Goal: Information Seeking & Learning: Learn about a topic

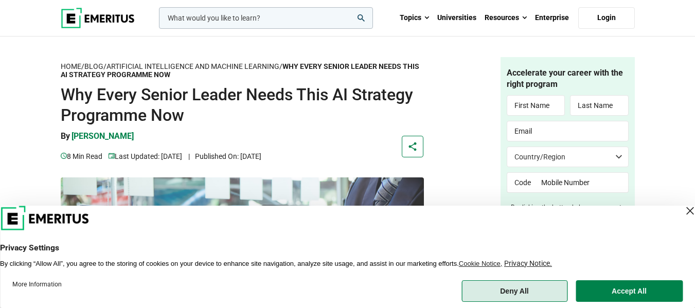
click at [503, 293] on button "Deny All" at bounding box center [514, 291] width 106 height 22
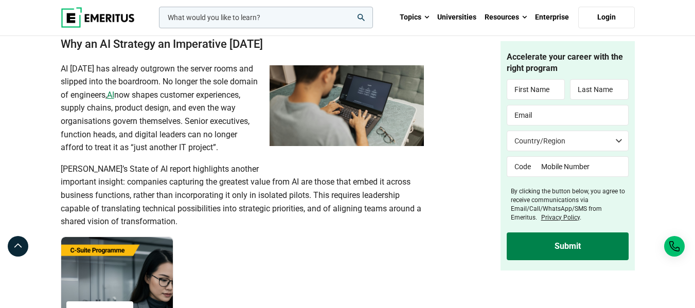
scroll to position [673, 0]
click at [275, 176] on span "McKinsey’s State of AI report highlights another important insight: companies c…" at bounding box center [241, 194] width 360 height 62
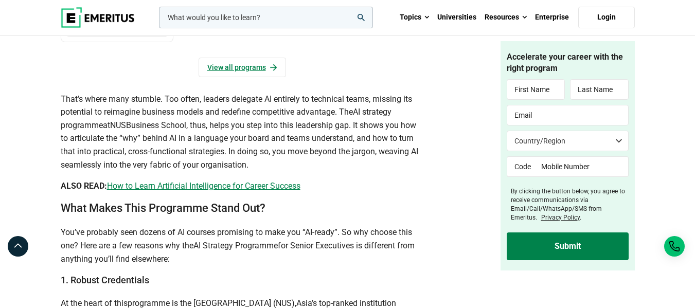
scroll to position [1101, 0]
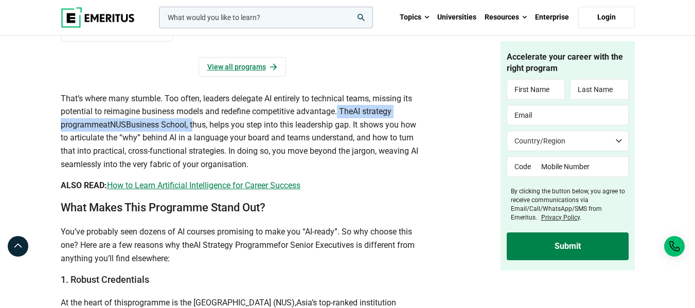
drag, startPoint x: 339, startPoint y: 121, endPoint x: 197, endPoint y: 138, distance: 143.0
click at [197, 138] on p "That’s where many stumble. Too often, leaders delegate AI entirely to technical…" at bounding box center [242, 131] width 363 height 79
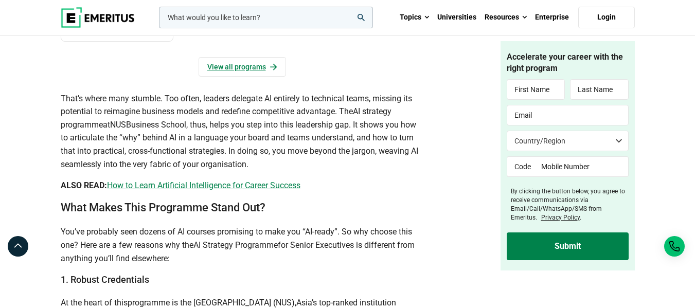
click at [377, 214] on h2 "What Makes This Programme Stand Out?" at bounding box center [242, 207] width 363 height 15
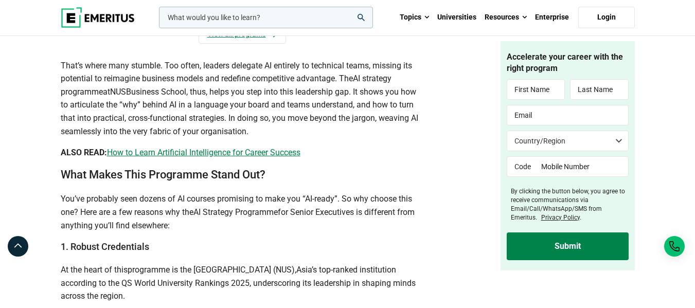
scroll to position [1143, 0]
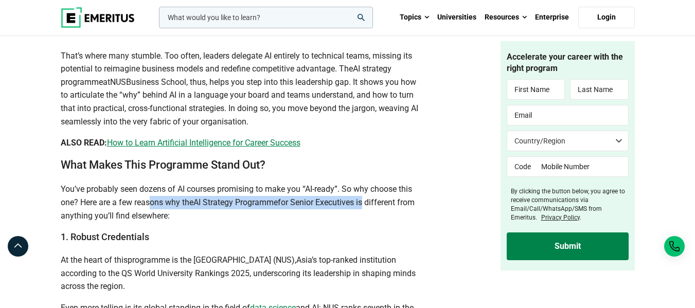
drag, startPoint x: 153, startPoint y: 214, endPoint x: 364, endPoint y: 211, distance: 211.8
click at [364, 211] on p "You’ve probably seen dozens of AI courses promising to make you “AI-ready”. So …" at bounding box center [242, 203] width 363 height 40
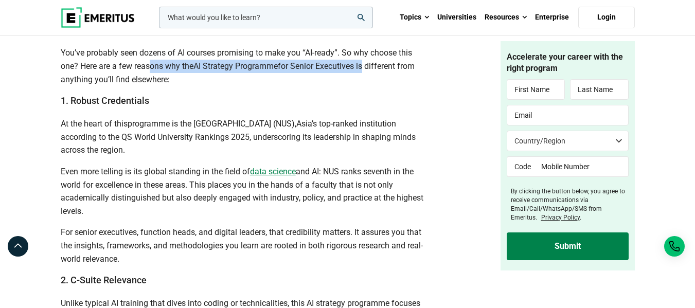
scroll to position [1279, 0]
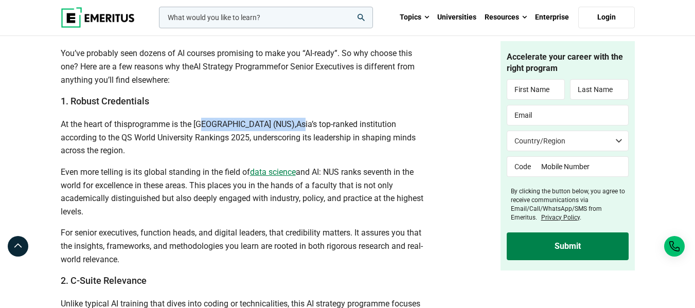
drag, startPoint x: 199, startPoint y: 134, endPoint x: 351, endPoint y: 134, distance: 151.7
click at [351, 134] on p "At the heart of this programme is the National University of Singapore (NUS), A…" at bounding box center [242, 138] width 363 height 40
click at [330, 184] on span "and AI: NUS ranks seventh in the world for excellence in these areas. This plac…" at bounding box center [242, 191] width 362 height 49
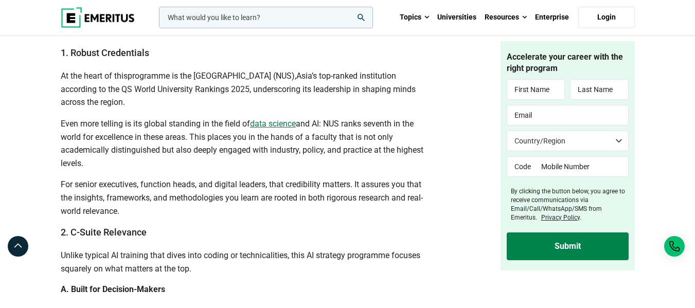
scroll to position [1334, 0]
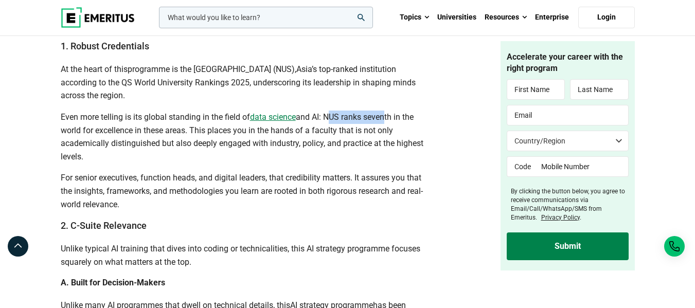
drag, startPoint x: 327, startPoint y: 124, endPoint x: 384, endPoint y: 133, distance: 56.6
click at [384, 133] on span "and AI: NUS ranks seventh in the world for excellence in these areas. This plac…" at bounding box center [242, 136] width 362 height 49
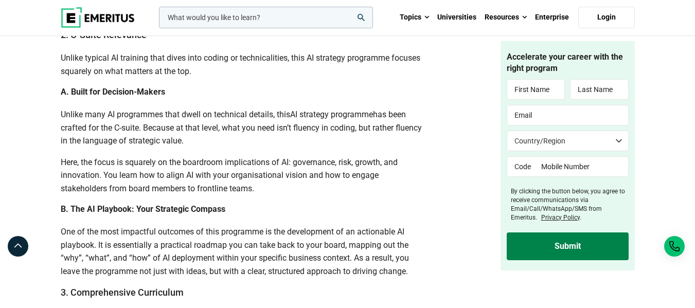
scroll to position [1540, 0]
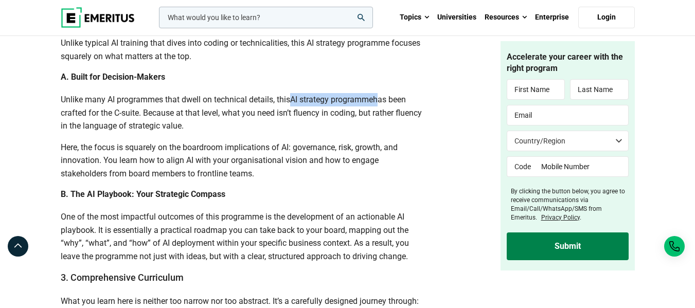
drag, startPoint x: 294, startPoint y: 109, endPoint x: 379, endPoint y: 112, distance: 85.9
click at [379, 112] on p "Unlike many AI programmes that dwell on technical details, this AI strategy pro…" at bounding box center [242, 113] width 363 height 40
click at [295, 200] on h4 "B. The AI Playbook: Your Strategic Compass" at bounding box center [242, 194] width 363 height 11
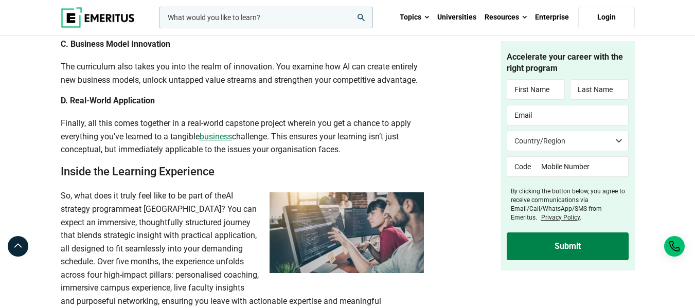
scroll to position [1929, 0]
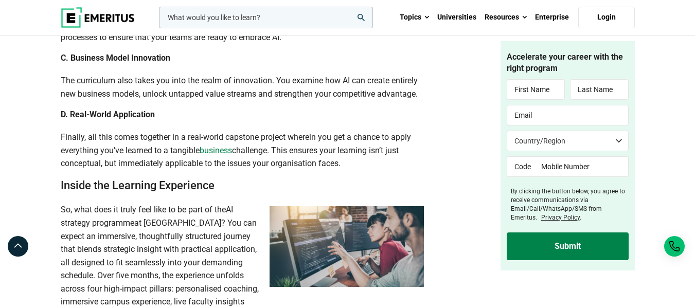
click at [345, 120] on h4 "D. Real-World Application" at bounding box center [242, 114] width 363 height 11
click at [20, 127] on article "Home / Blog / Artificial Intelligence and Machine Learning / Why Every Senior L…" at bounding box center [347, 218] width 695 height 4181
click at [38, 162] on article "Home / Blog / Artificial Intelligence and Machine Learning / Why Every Senior L…" at bounding box center [347, 218] width 695 height 4181
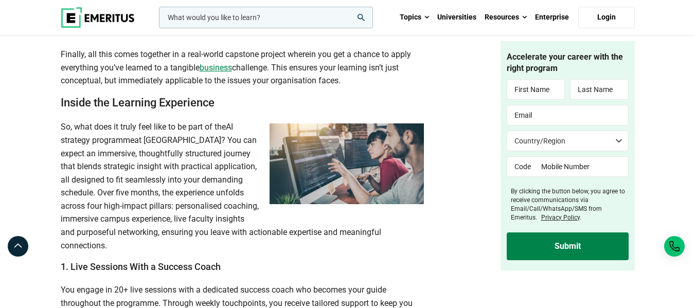
scroll to position [2049, 0]
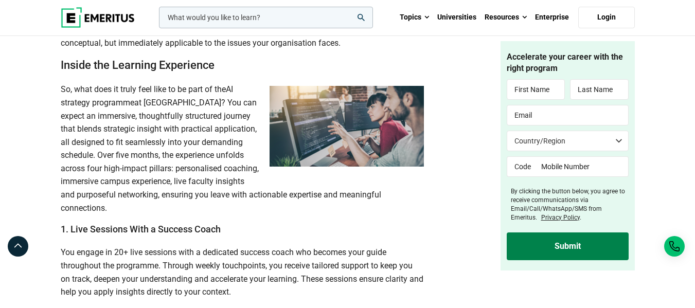
click at [179, 127] on span "at NUS Business School? You can expect an immersive, thoughtfully structured jo…" at bounding box center [221, 155] width 320 height 115
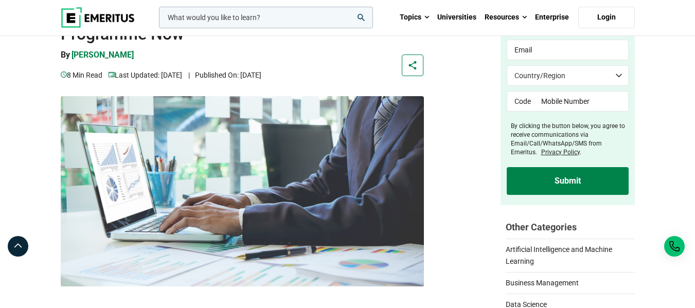
scroll to position [0, 0]
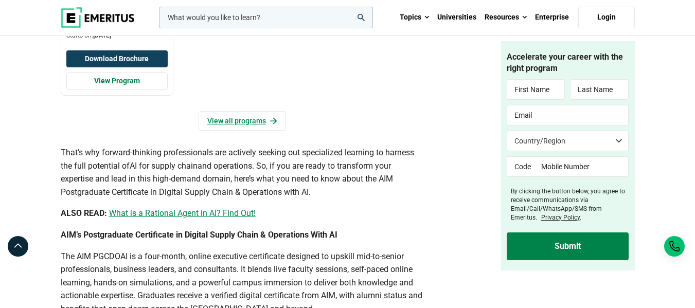
scroll to position [1146, 0]
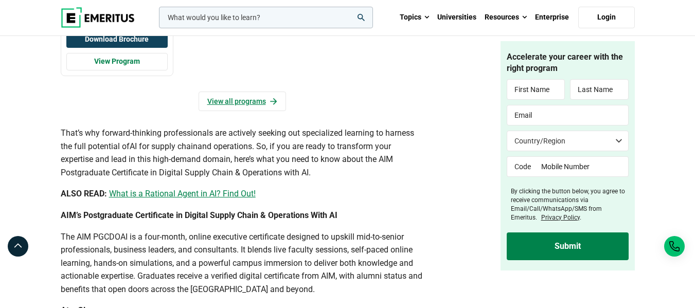
click at [404, 193] on p "ALSO READ: What is a Rational Agent in AI? Find Out!" at bounding box center [242, 193] width 363 height 13
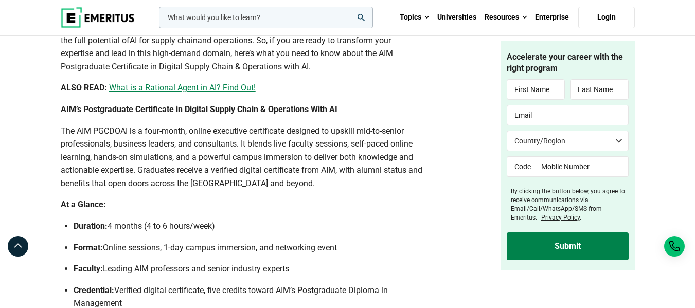
scroll to position [1255, 0]
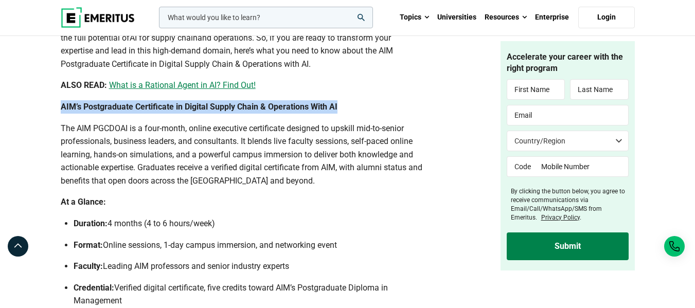
drag, startPoint x: 349, startPoint y: 110, endPoint x: 57, endPoint y: 105, distance: 291.5
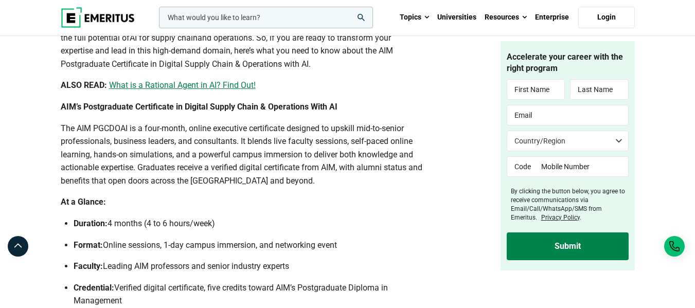
click at [210, 140] on span "The AIM PGCDOAI is a four-month, online executive certificate designed to upski…" at bounding box center [241, 154] width 361 height 62
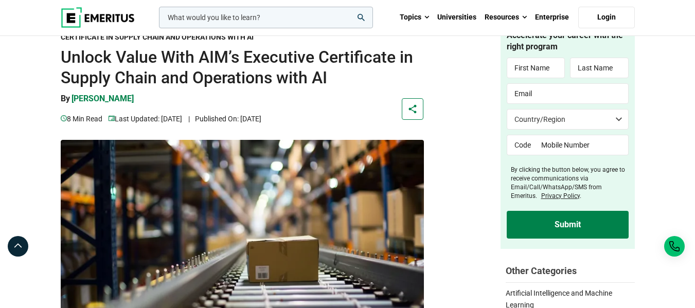
scroll to position [37, 0]
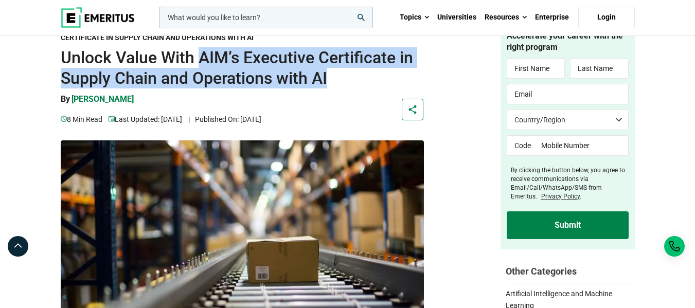
drag, startPoint x: 203, startPoint y: 58, endPoint x: 357, endPoint y: 77, distance: 155.4
click at [357, 77] on h1 "Unlock Value With AIM’s Executive Certificate in Supply Chain and Operations wi…" at bounding box center [242, 67] width 363 height 41
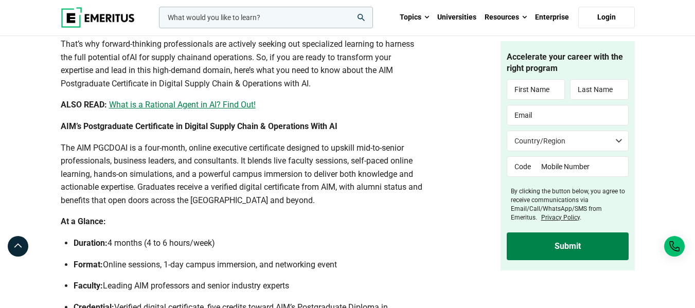
scroll to position [1249, 0]
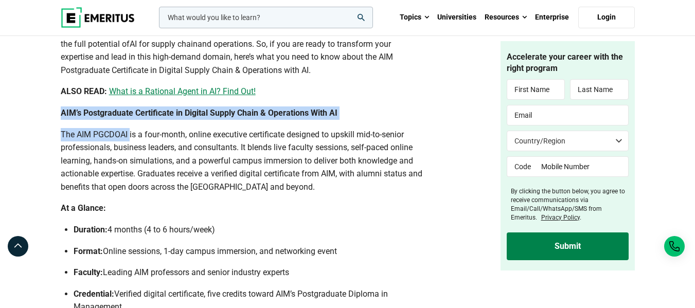
drag, startPoint x: 61, startPoint y: 112, endPoint x: 130, endPoint y: 131, distance: 71.5
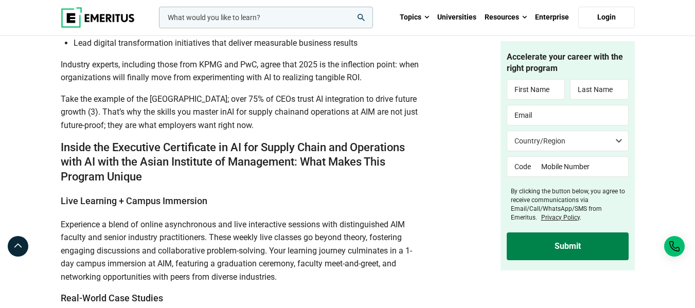
scroll to position [1727, 0]
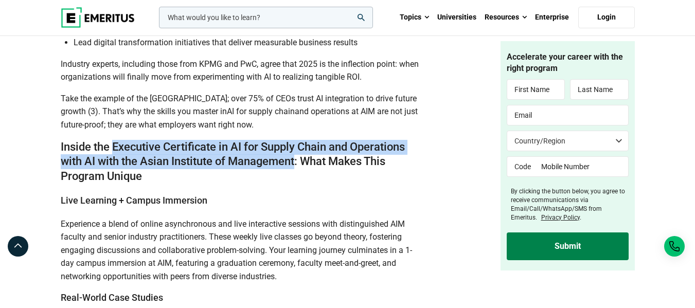
drag, startPoint x: 114, startPoint y: 143, endPoint x: 296, endPoint y: 166, distance: 183.4
click at [296, 166] on h2 "Inside the Executive Certificate in AI for Supply Chain and Operations with AI …" at bounding box center [242, 162] width 363 height 44
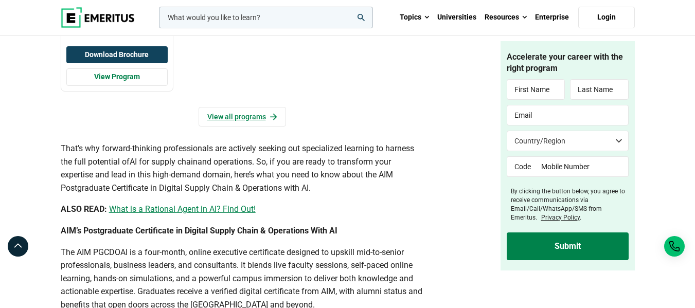
scroll to position [1131, 0]
drag, startPoint x: 75, startPoint y: 252, endPoint x: 119, endPoint y: 253, distance: 43.7
click at [119, 253] on span "The AIM PGCDOAI is a four-month, online executive certificate designed to upski…" at bounding box center [241, 279] width 361 height 62
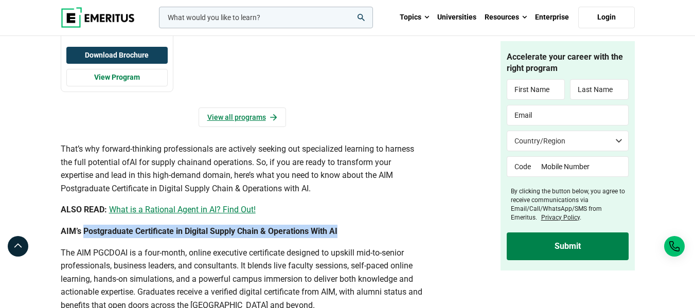
drag, startPoint x: 343, startPoint y: 228, endPoint x: 83, endPoint y: 229, distance: 260.1
click at [83, 229] on p "AIM’s Postgraduate Certificate in Digital Supply Chain & Operations With AI" at bounding box center [242, 231] width 363 height 13
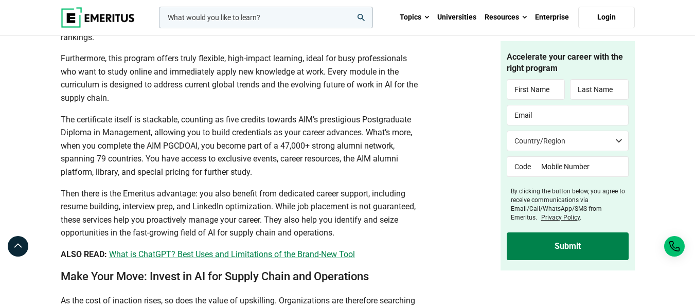
scroll to position [3299, 0]
drag, startPoint x: 147, startPoint y: 129, endPoint x: 220, endPoint y: 127, distance: 73.0
click at [220, 127] on span "The certificate itself is stackable, counting as five credits towards AIM’s pre…" at bounding box center [236, 145] width 351 height 62
